Goal: Task Accomplishment & Management: Use online tool/utility

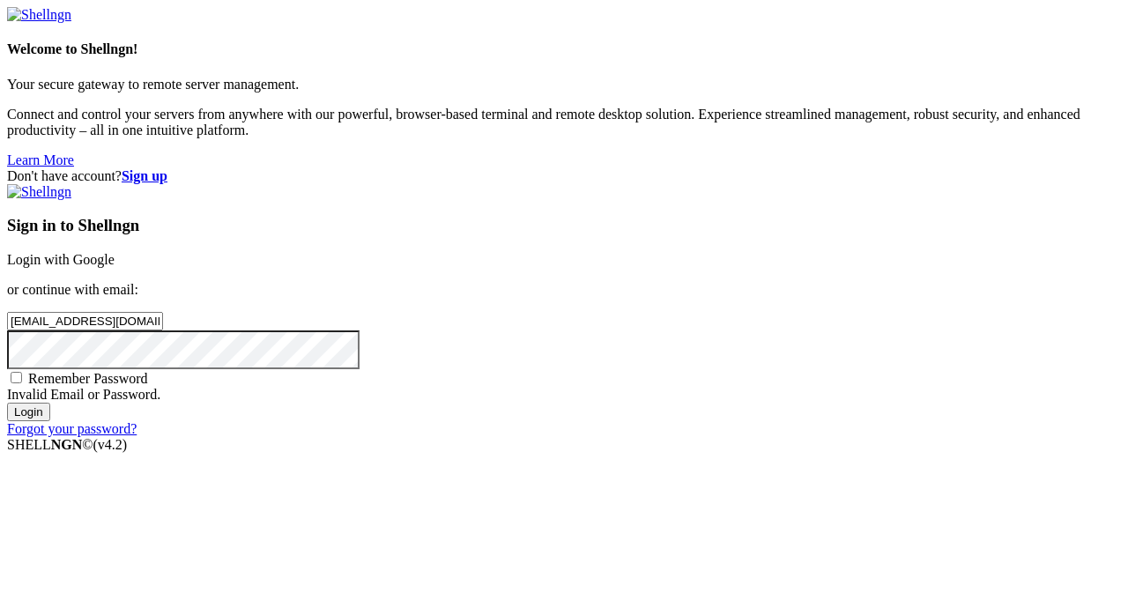
click at [7, 403] on input "Login" at bounding box center [28, 412] width 43 height 19
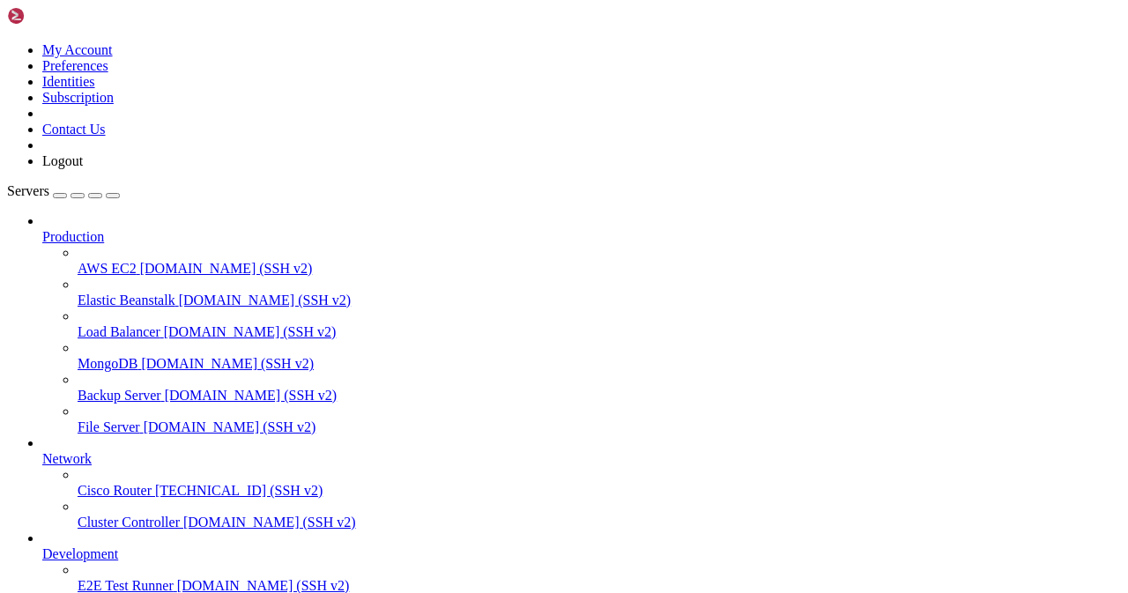
scroll to position [46, 0]
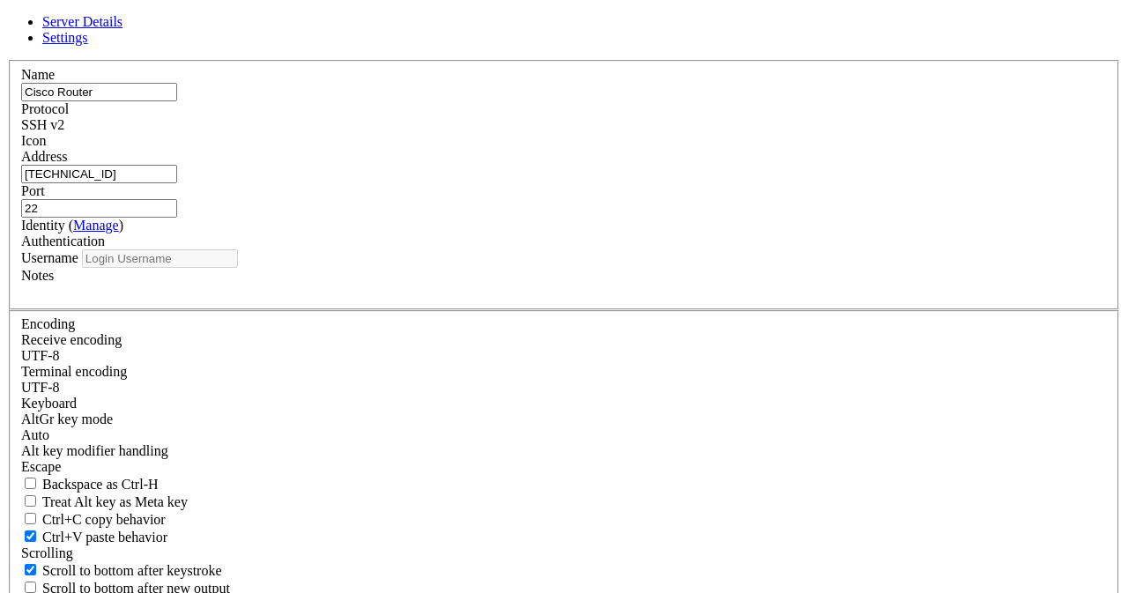
type input "history"
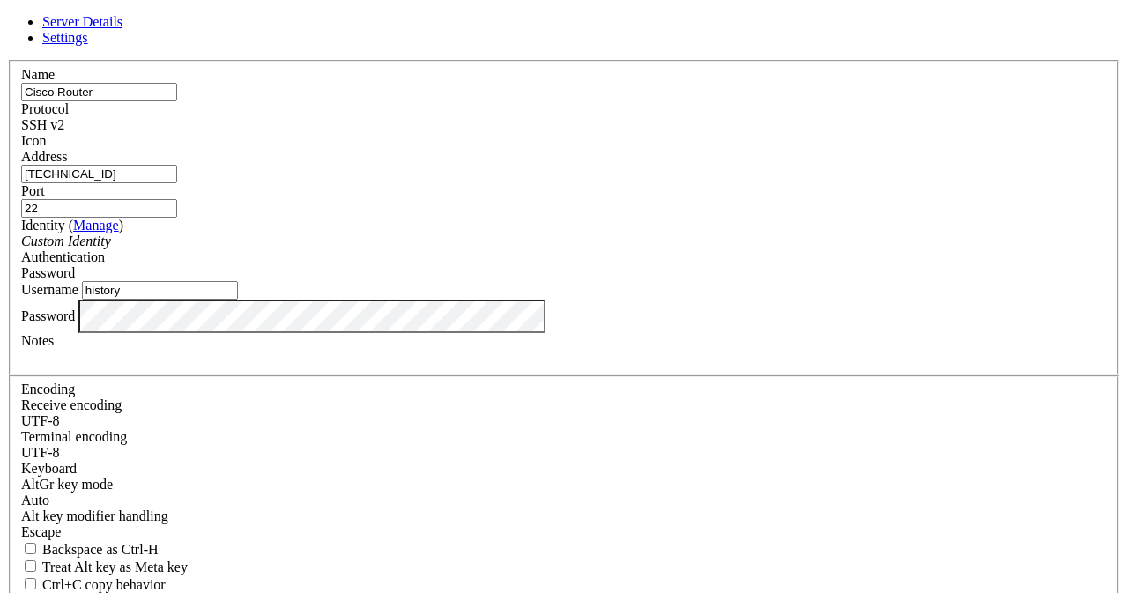
click at [177, 183] on input "[TECHNICAL_ID]" at bounding box center [99, 174] width 156 height 19
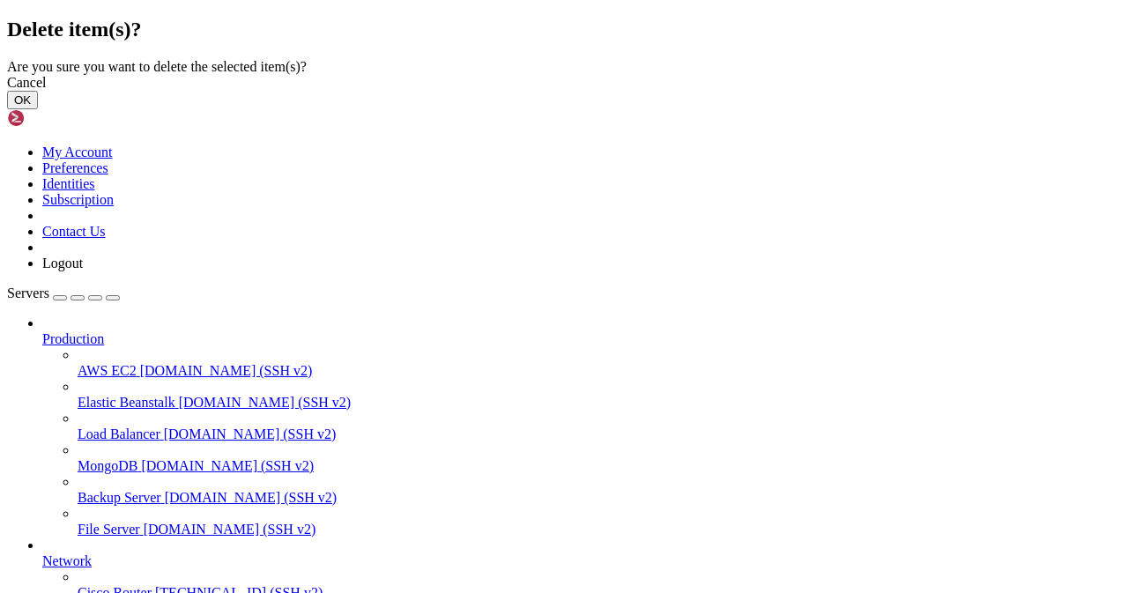
click at [38, 109] on button "OK" at bounding box center [22, 100] width 31 height 19
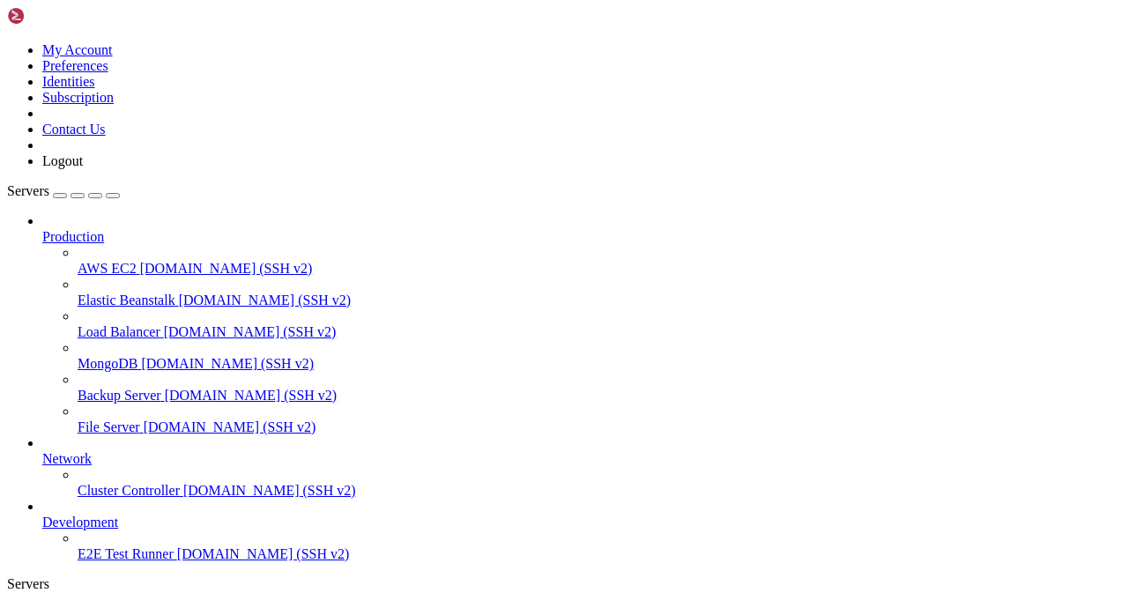
click at [7, 42] on link at bounding box center [7, 42] width 0 height 0
click at [83, 168] on link "Logout" at bounding box center [62, 160] width 41 height 15
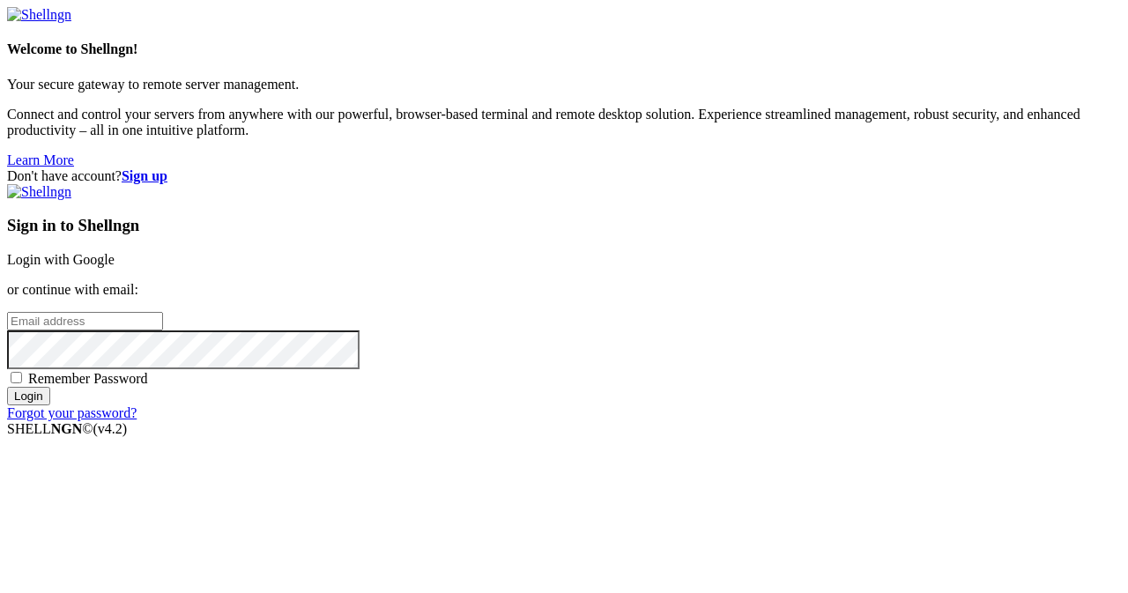
click at [308, 168] on div "Welcome to Shellngn! Your secure gateway to remote server management. Connect a…" at bounding box center [564, 87] width 1114 height 161
drag, startPoint x: 1082, startPoint y: 28, endPoint x: 1105, endPoint y: 27, distance: 22.9
click at [1105, 168] on div "Don't have account? Sign up Sign in to Shellngn Login with Google or continue w…" at bounding box center [564, 294] width 1114 height 253
click at [167, 168] on strong "Sign up" at bounding box center [145, 175] width 46 height 15
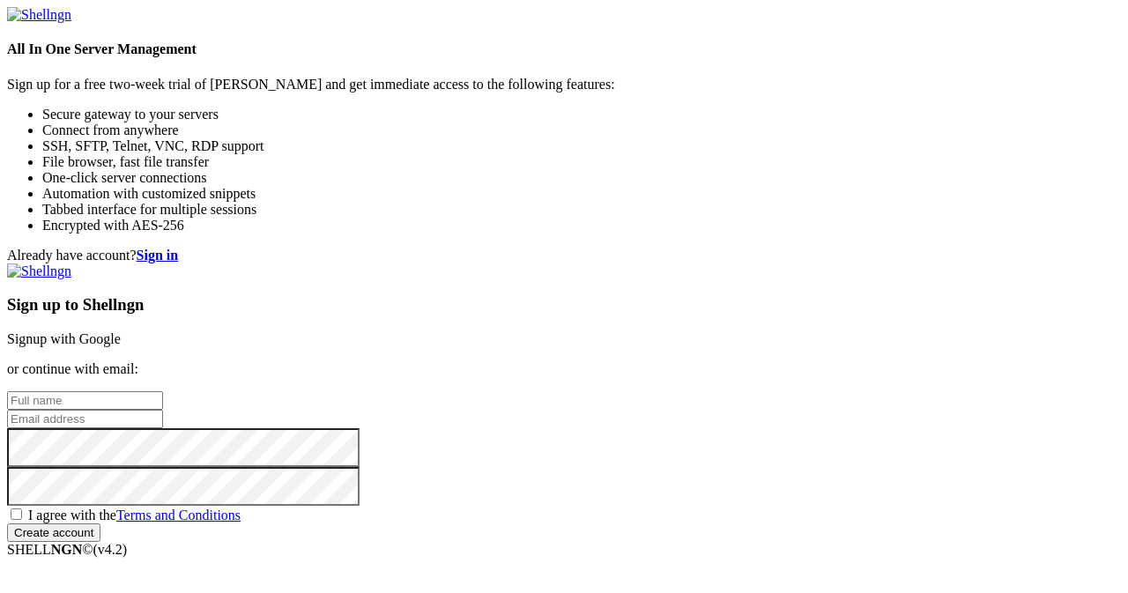
click at [163, 391] on input "text" at bounding box center [85, 400] width 156 height 19
paste input "[EMAIL_ADDRESS][DOMAIN_NAME]"
type input "[EMAIL_ADDRESS][DOMAIN_NAME]"
paste input "[EMAIL_ADDRESS][DOMAIN_NAME]"
type input "[EMAIL_ADDRESS][DOMAIN_NAME]"
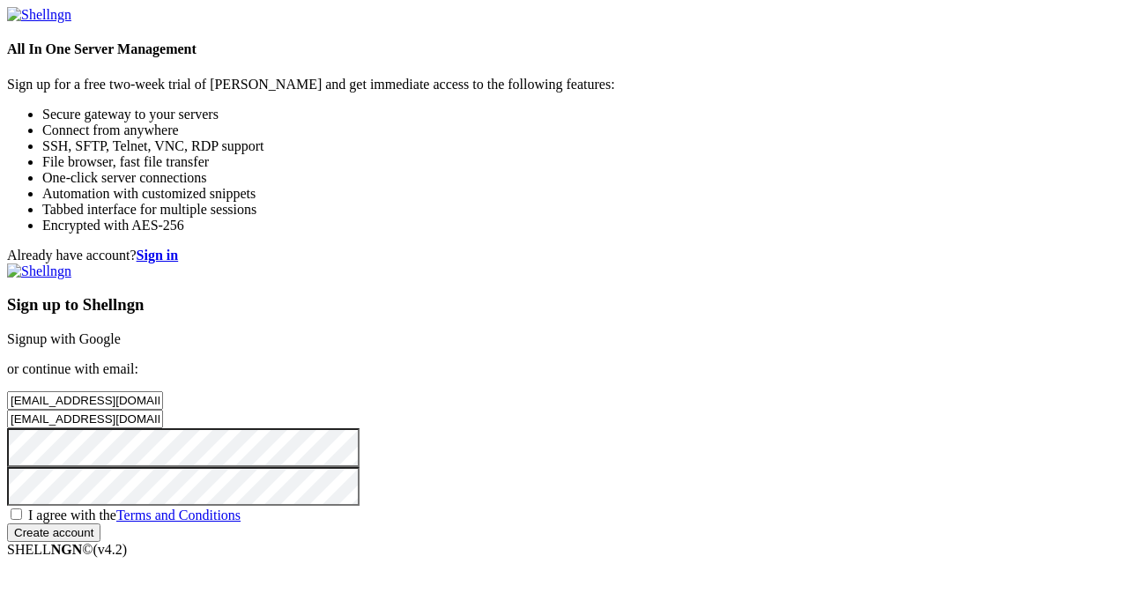
click at [241, 508] on span "I agree with the Terms and Conditions" at bounding box center [134, 515] width 212 height 15
click at [22, 508] on input "I agree with the Terms and Conditions" at bounding box center [16, 513] width 11 height 11
checkbox input "true"
click at [100, 542] on input "Create account" at bounding box center [53, 532] width 93 height 19
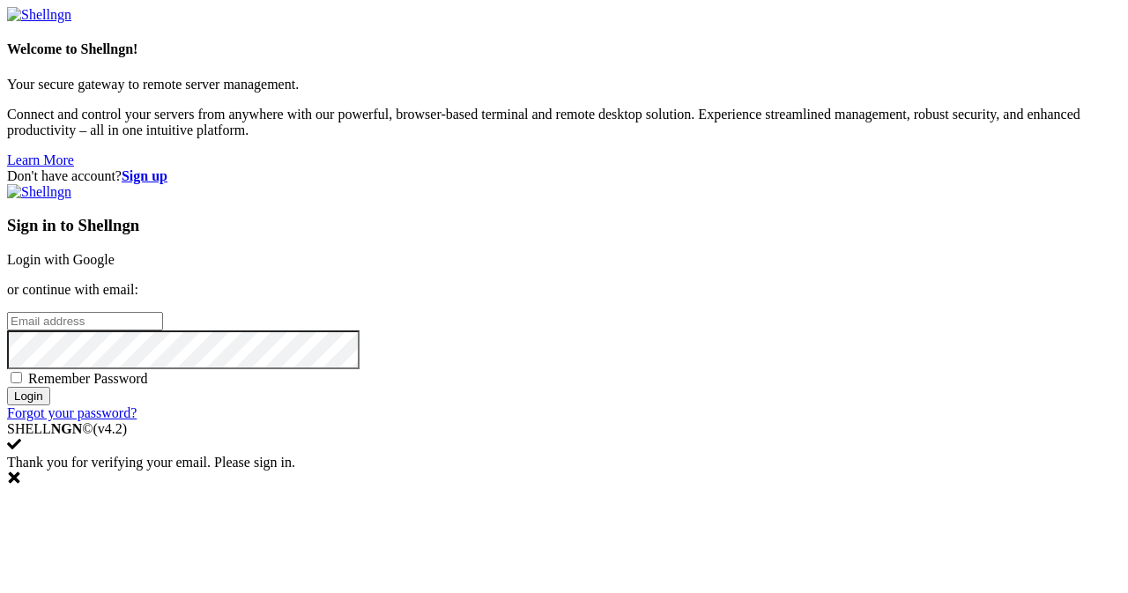
click at [163, 312] on input "email" at bounding box center [85, 321] width 156 height 19
paste input "[EMAIL_ADDRESS][DOMAIN_NAME]"
type input "[EMAIL_ADDRESS][DOMAIN_NAME]"
click at [7, 387] on input "Login" at bounding box center [28, 396] width 43 height 19
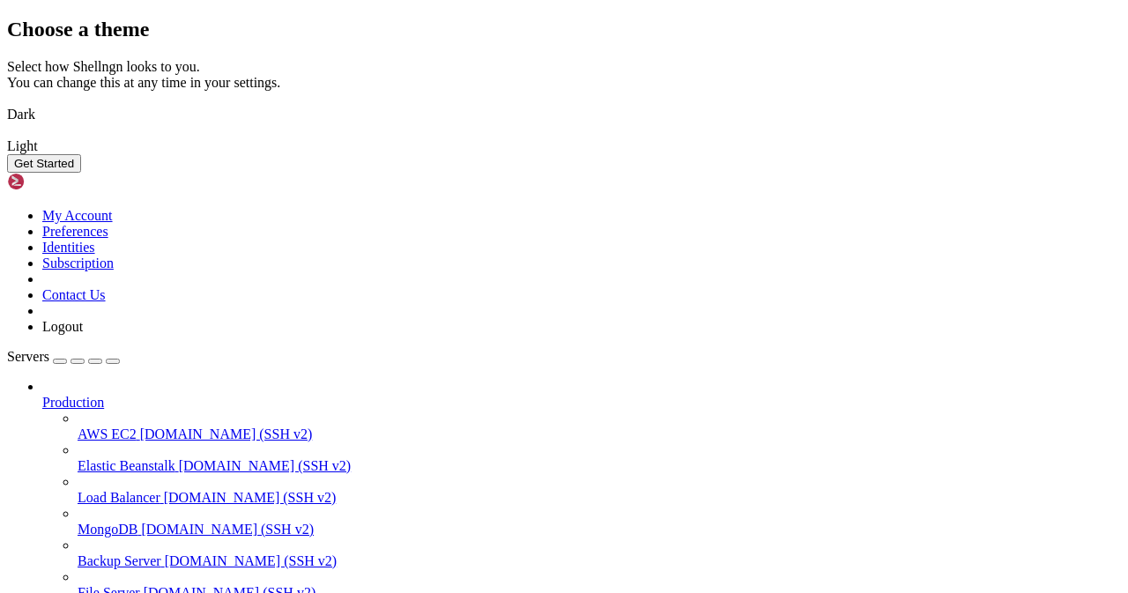
click at [7, 135] on img at bounding box center [7, 135] width 0 height 0
click at [7, 103] on img at bounding box center [7, 103] width 0 height 0
click at [81, 173] on button "Get Started" at bounding box center [44, 163] width 74 height 19
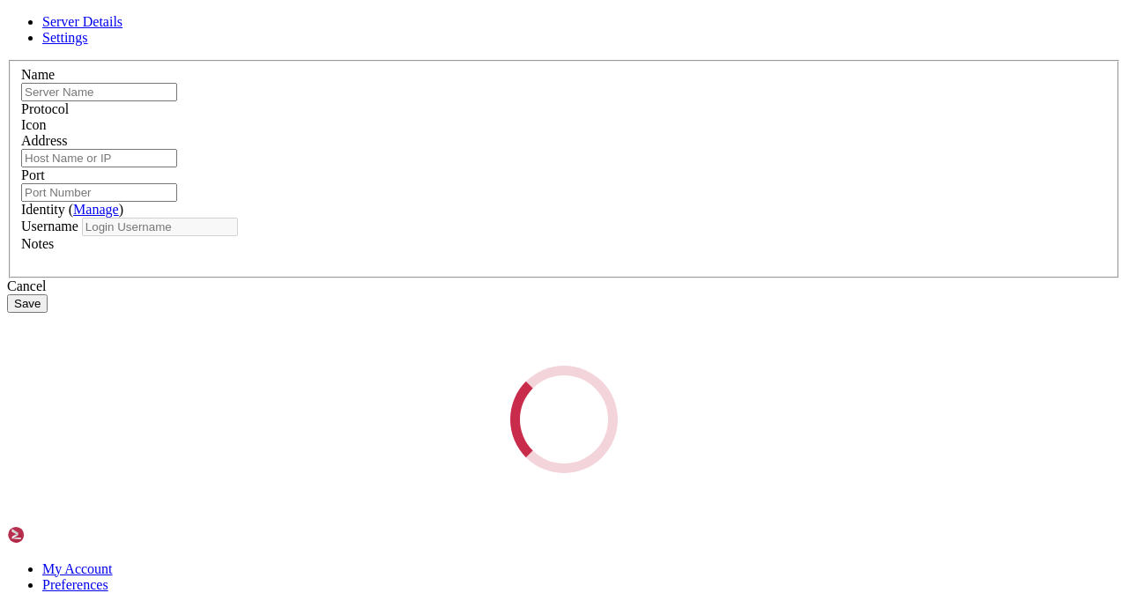
type input "Cisco Router"
type input "[DOMAIN_NAME]"
type input "22"
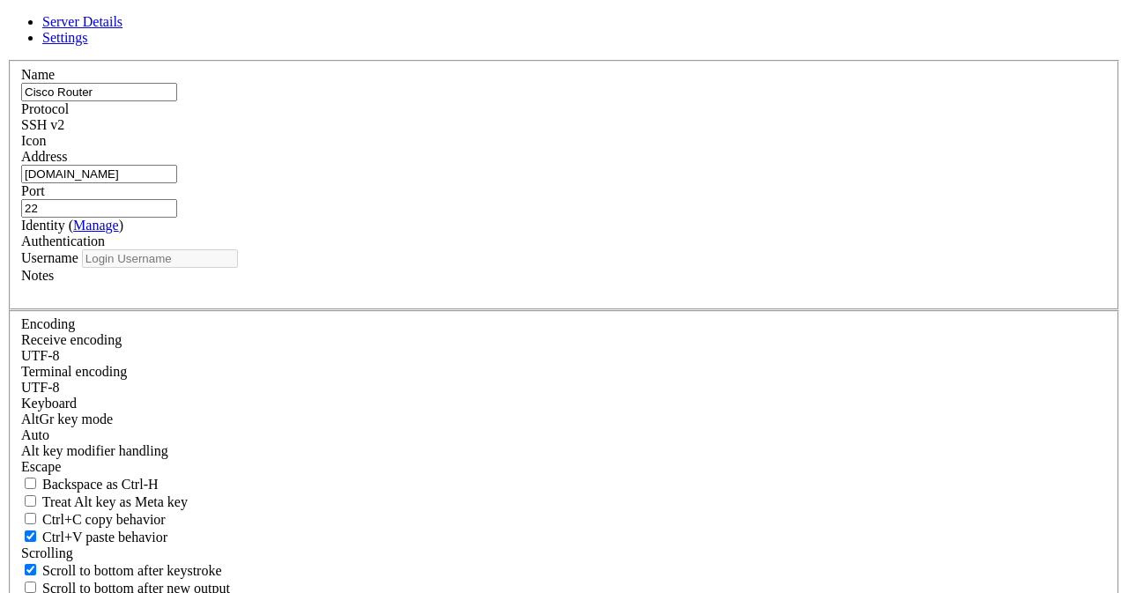
type input "root"
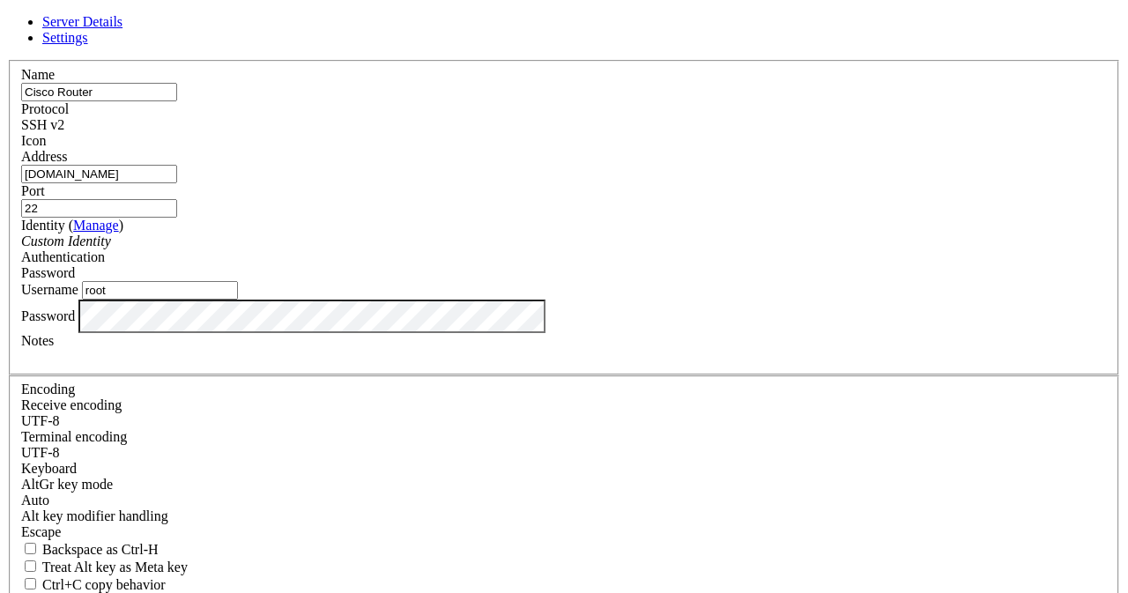
click at [177, 183] on input "[DOMAIN_NAME]" at bounding box center [99, 174] width 156 height 19
paste input "[TECHNICAL_ID]"
type input "[TECHNICAL_ID]"
click at [238, 300] on input "root" at bounding box center [160, 290] width 156 height 19
type input "history"
